Goal: Information Seeking & Learning: Learn about a topic

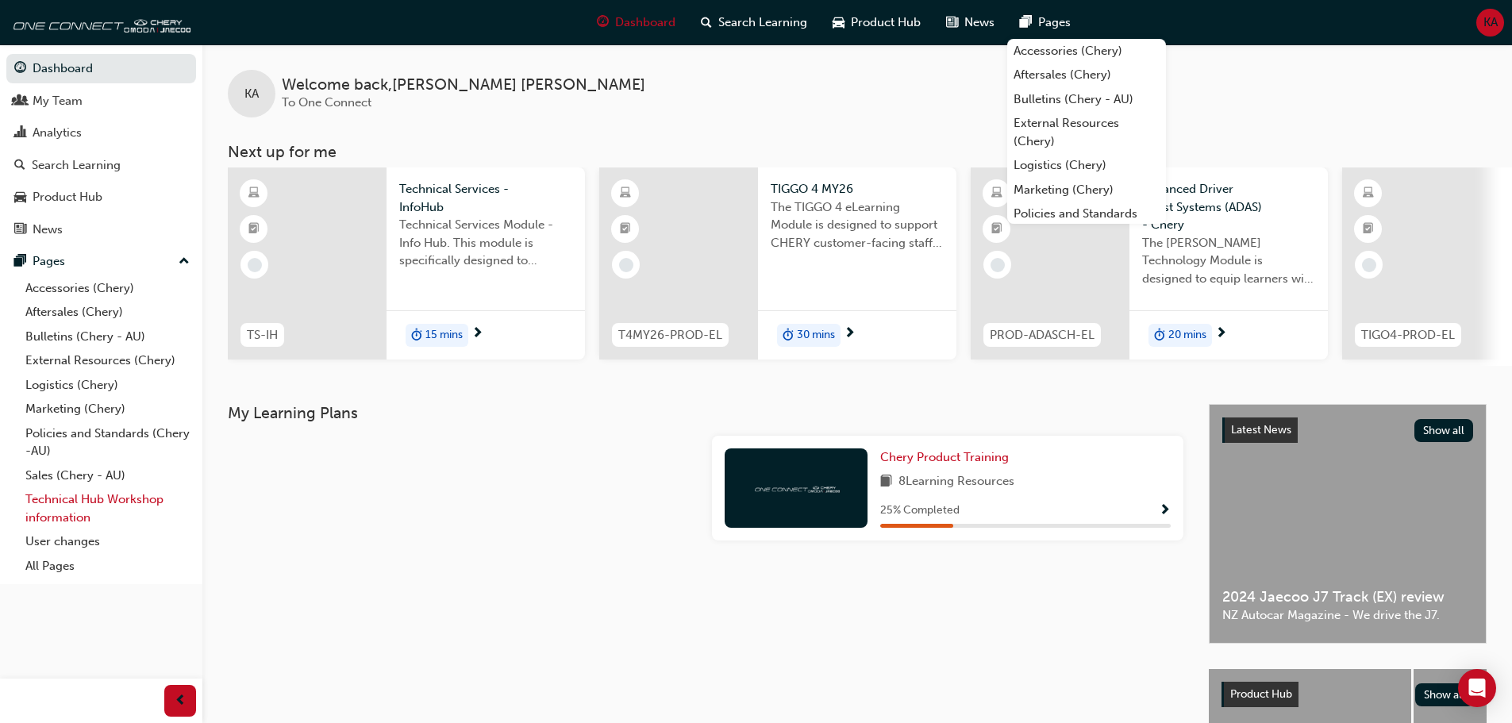
click at [41, 509] on link "Technical Hub Workshop information" at bounding box center [107, 508] width 177 height 42
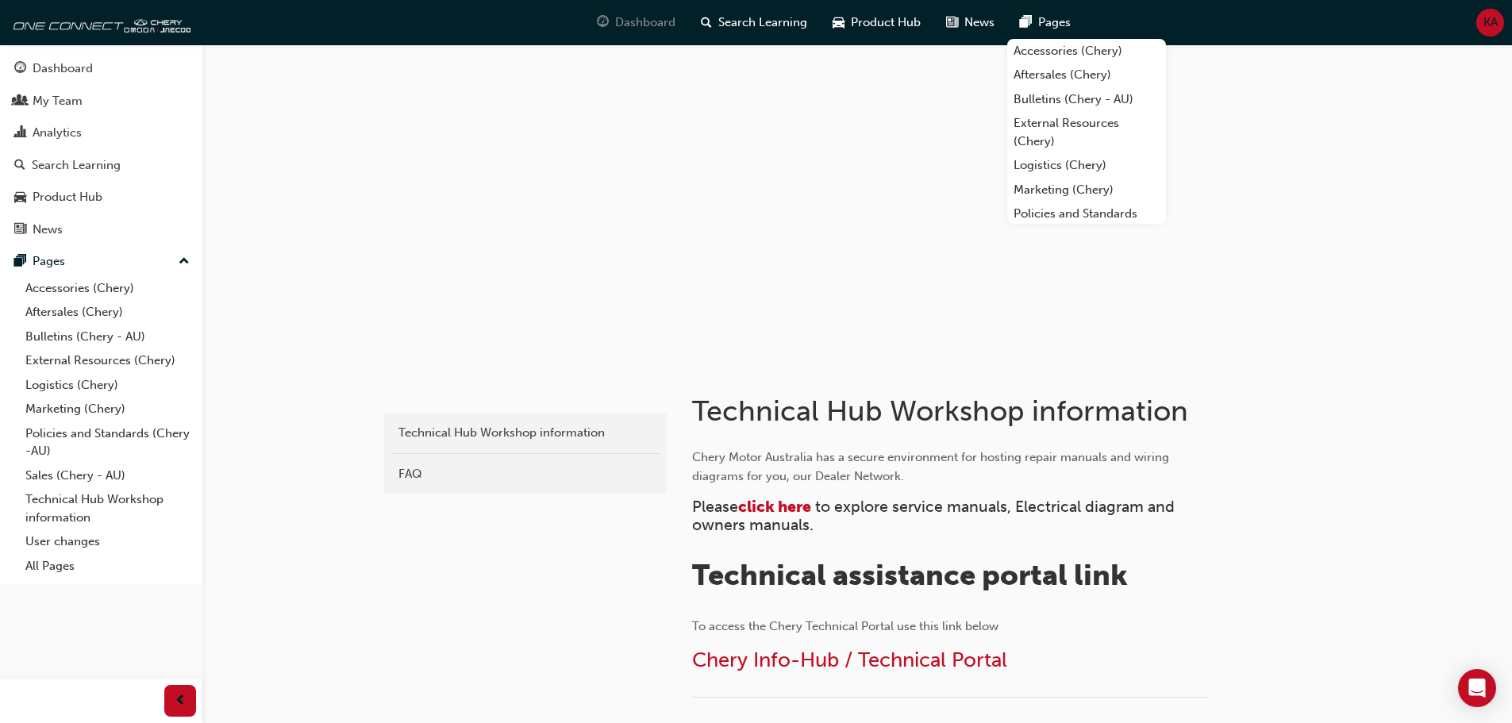
click at [625, 24] on span "Dashboard" at bounding box center [645, 22] width 60 height 18
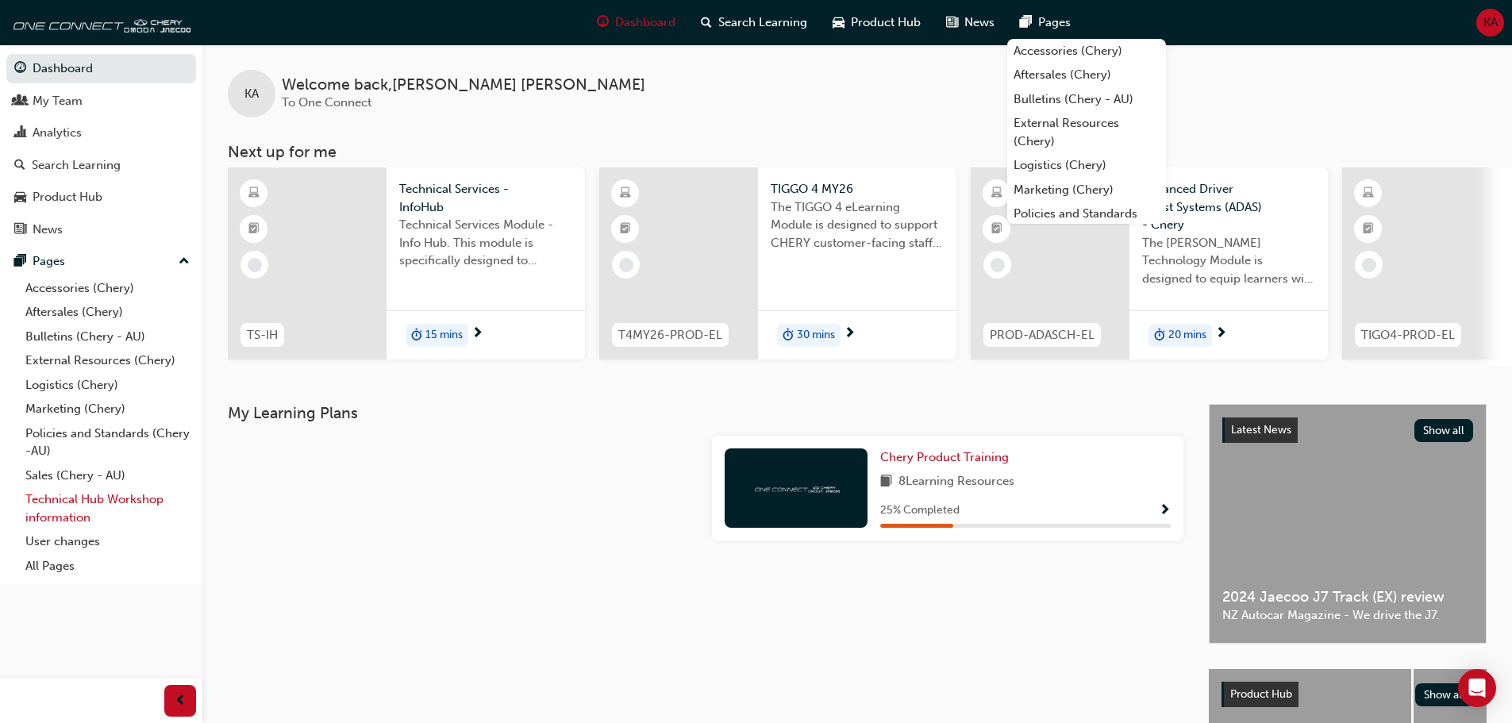
click at [70, 500] on link "Technical Hub Workshop information" at bounding box center [107, 508] width 177 height 42
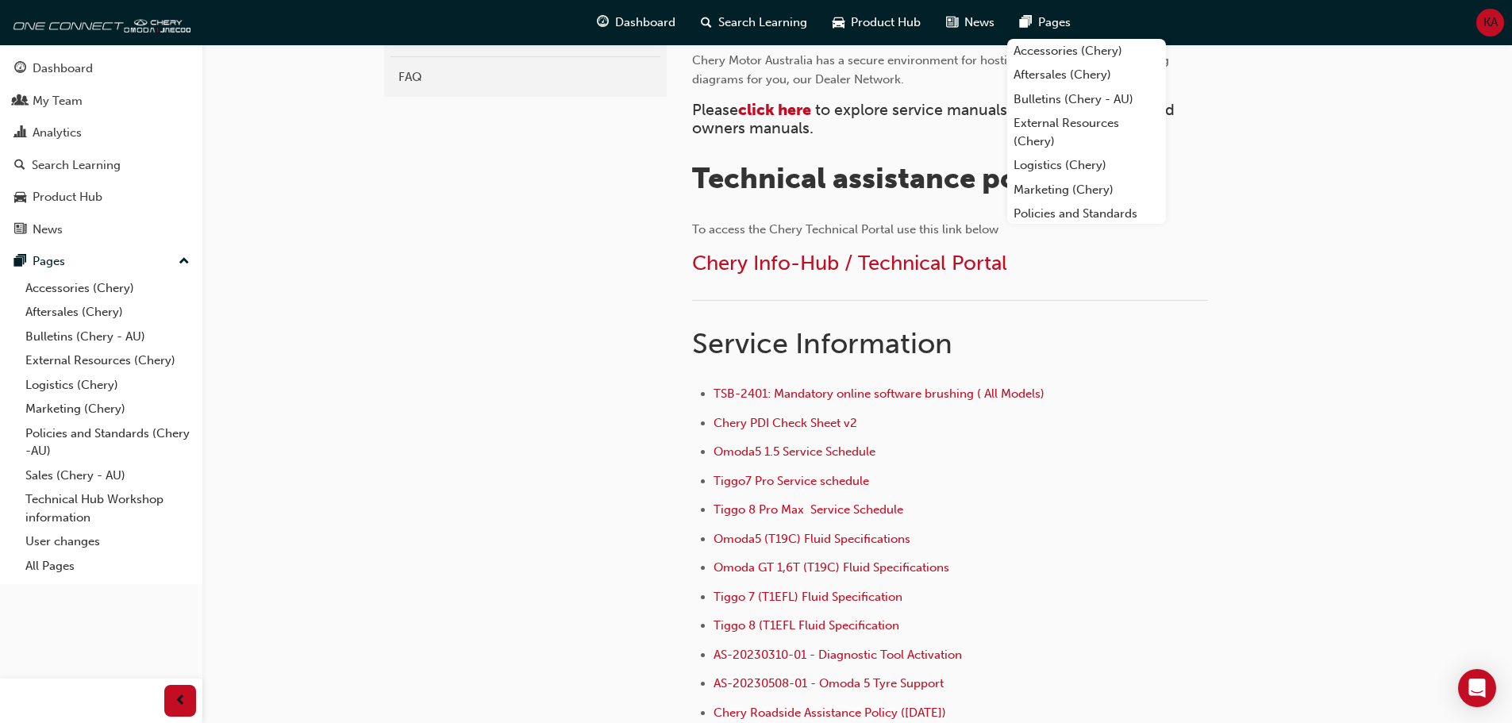
scroll to position [79, 0]
